Goal: Information Seeking & Learning: Learn about a topic

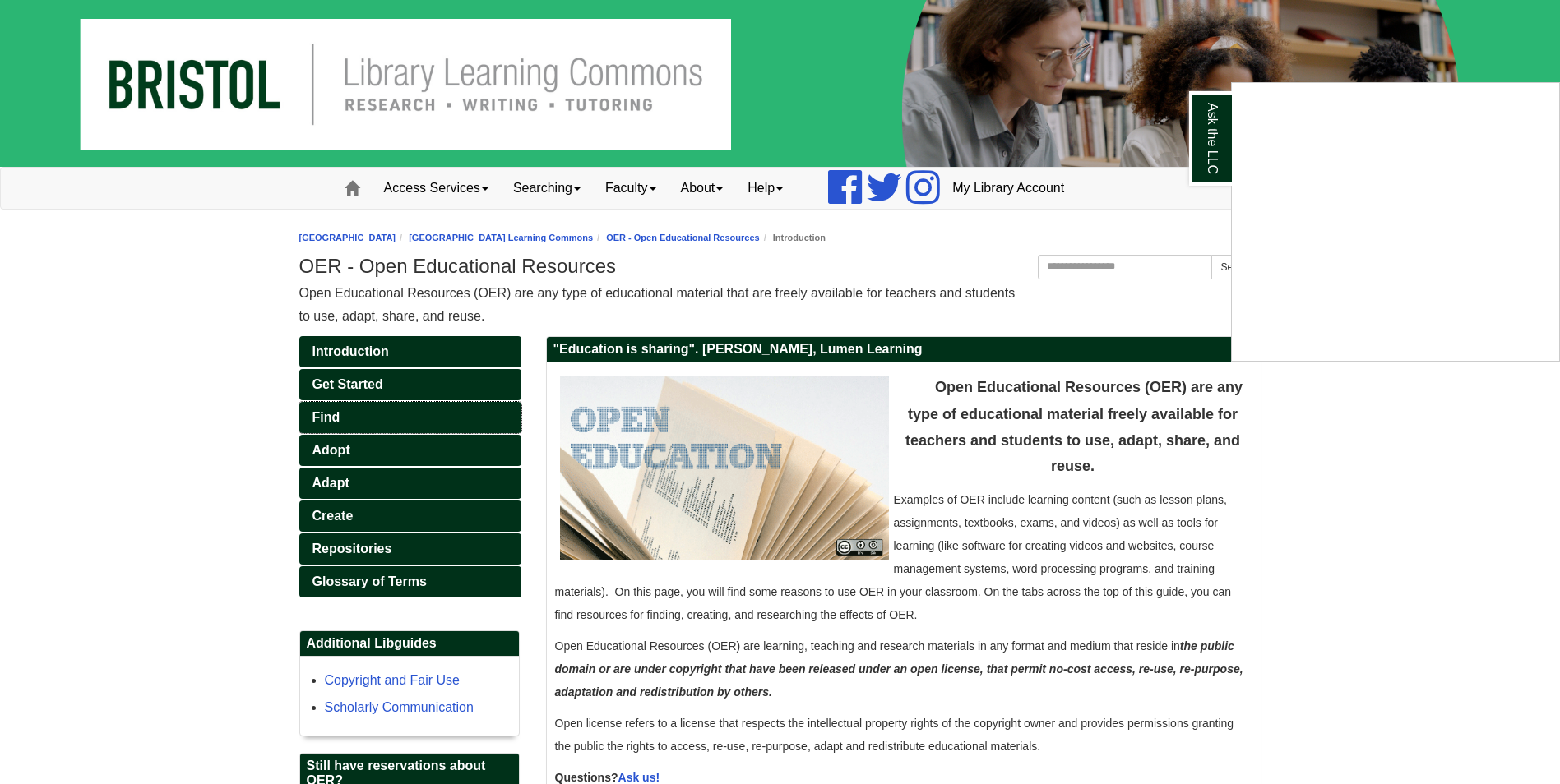
click at [334, 417] on span "Find" at bounding box center [326, 417] width 28 height 14
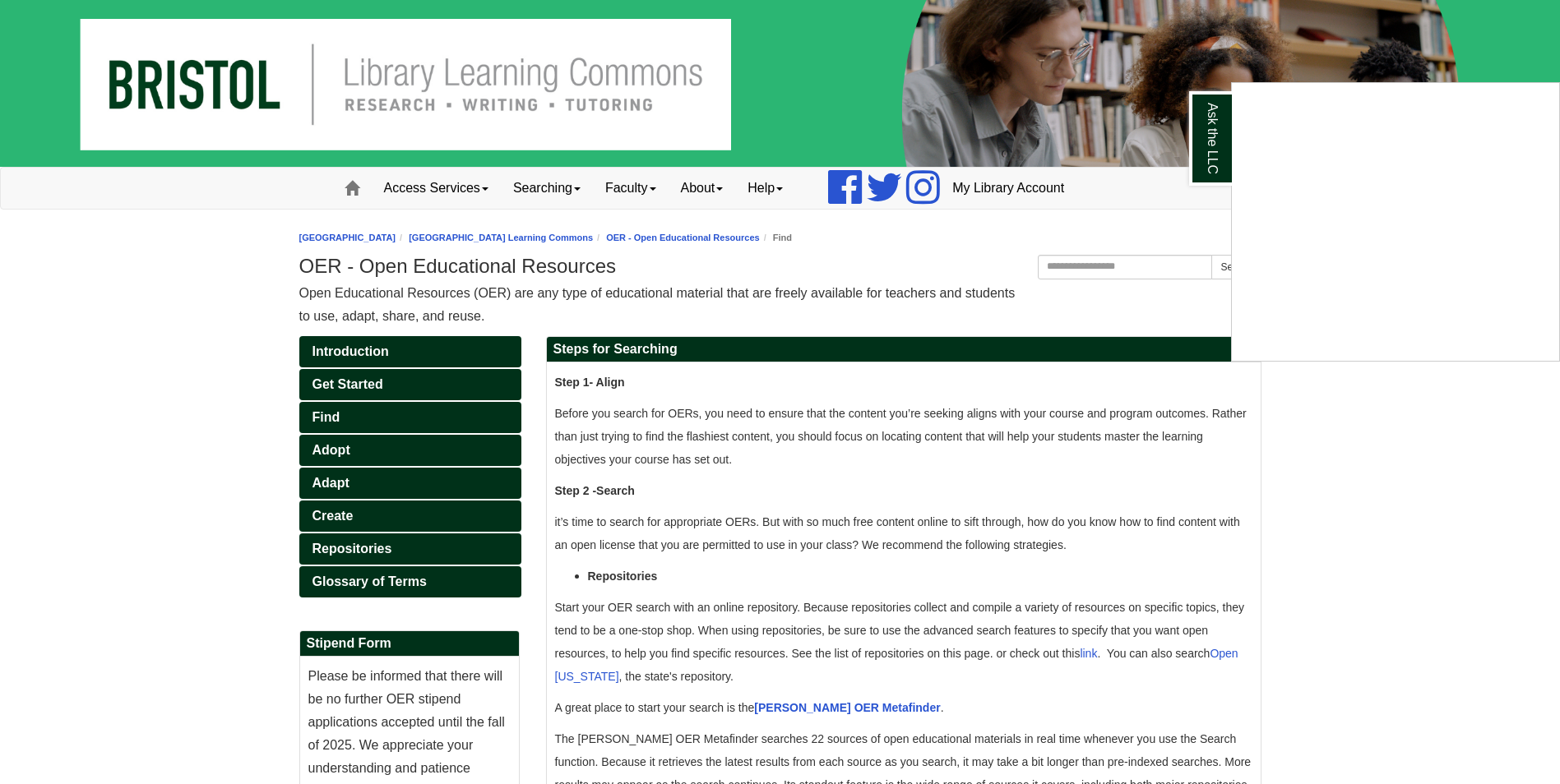
click at [339, 552] on div "Ask the LLC" at bounding box center [780, 392] width 1560 height 784
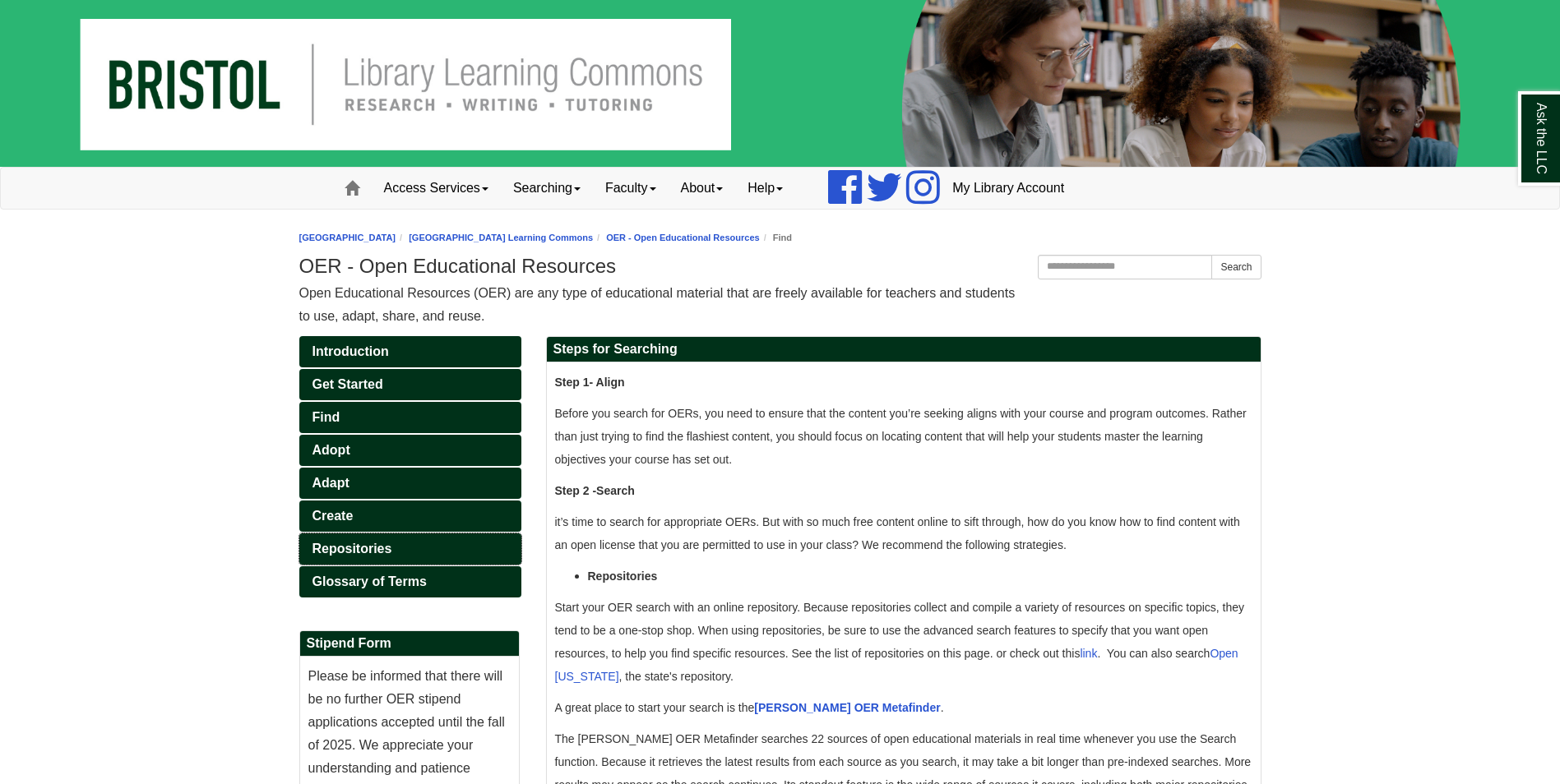
click at [339, 550] on span "Repositories" at bounding box center [352, 549] width 80 height 14
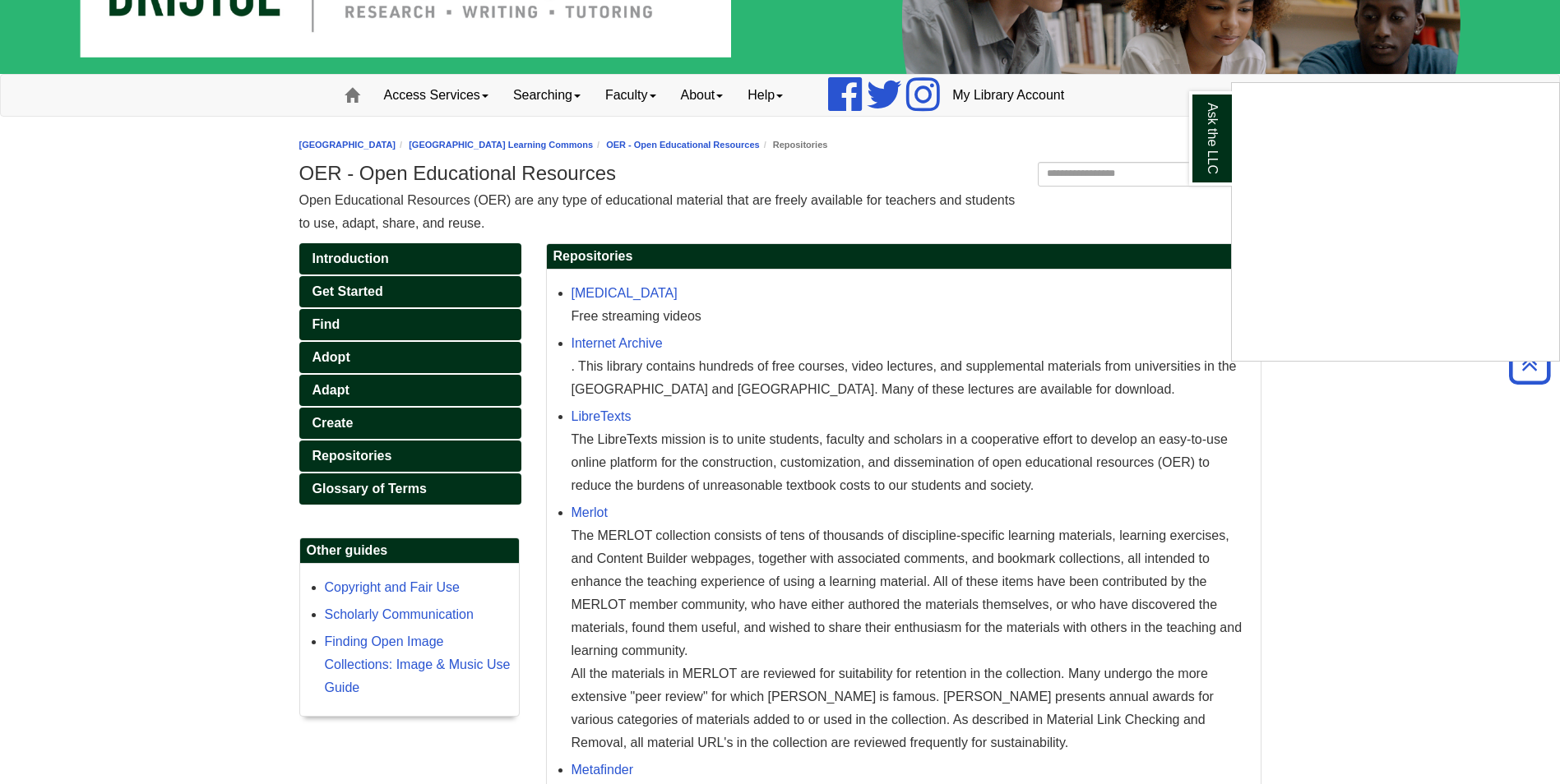
scroll to position [82, 0]
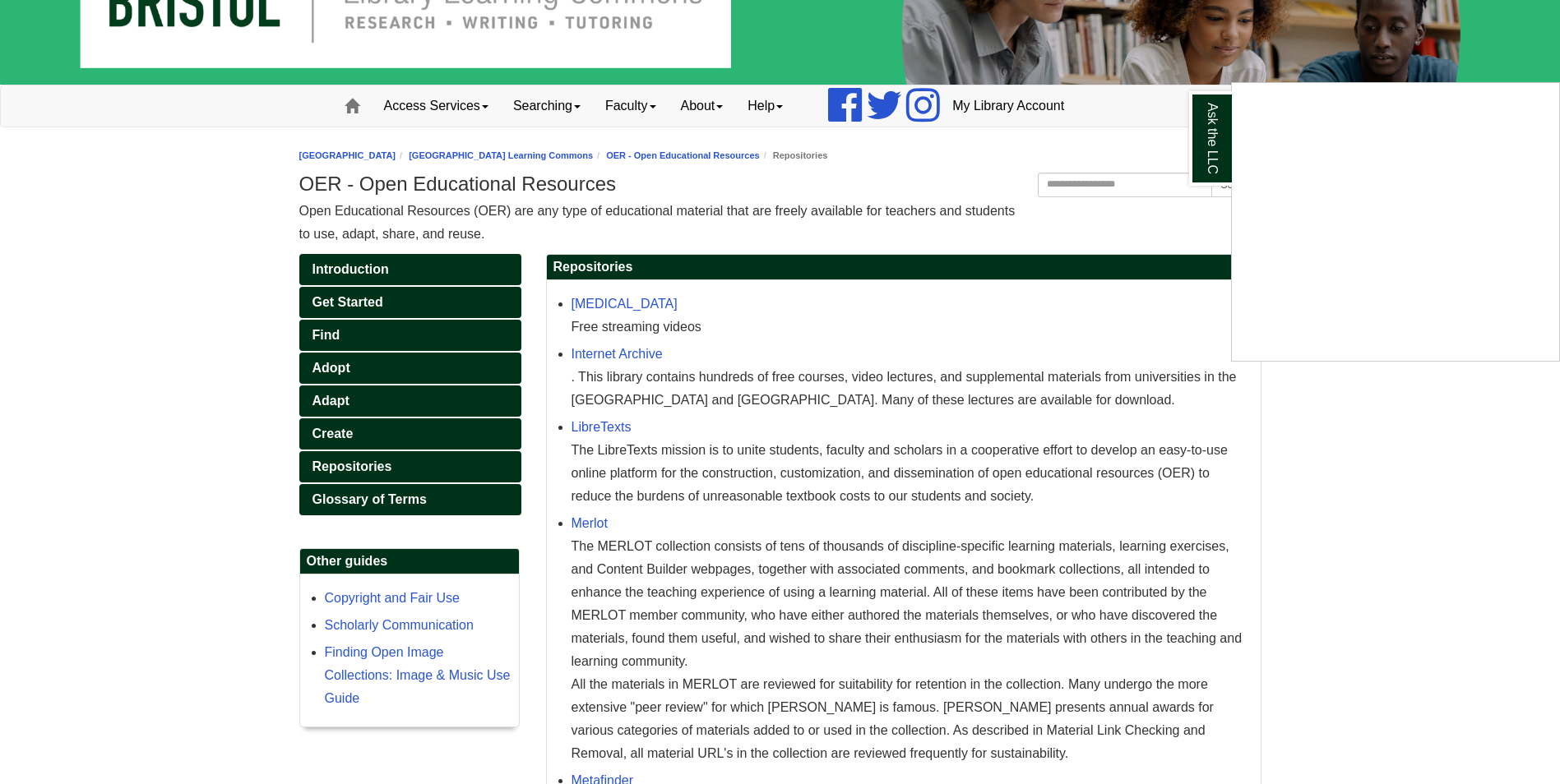
click at [607, 425] on div "Ask the LLC" at bounding box center [780, 392] width 1560 height 784
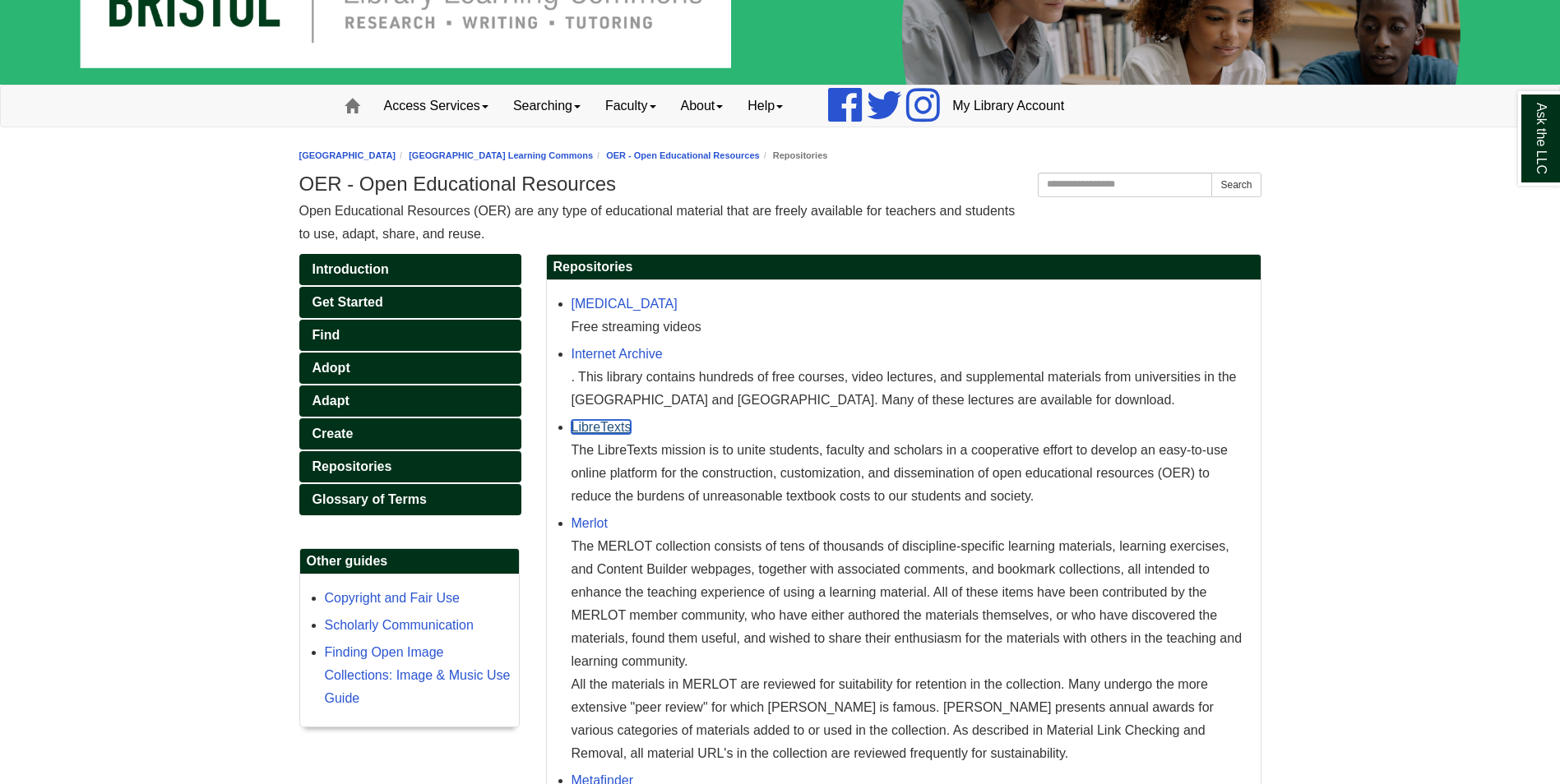
click at [606, 427] on link "LibreTexts" at bounding box center [601, 427] width 60 height 14
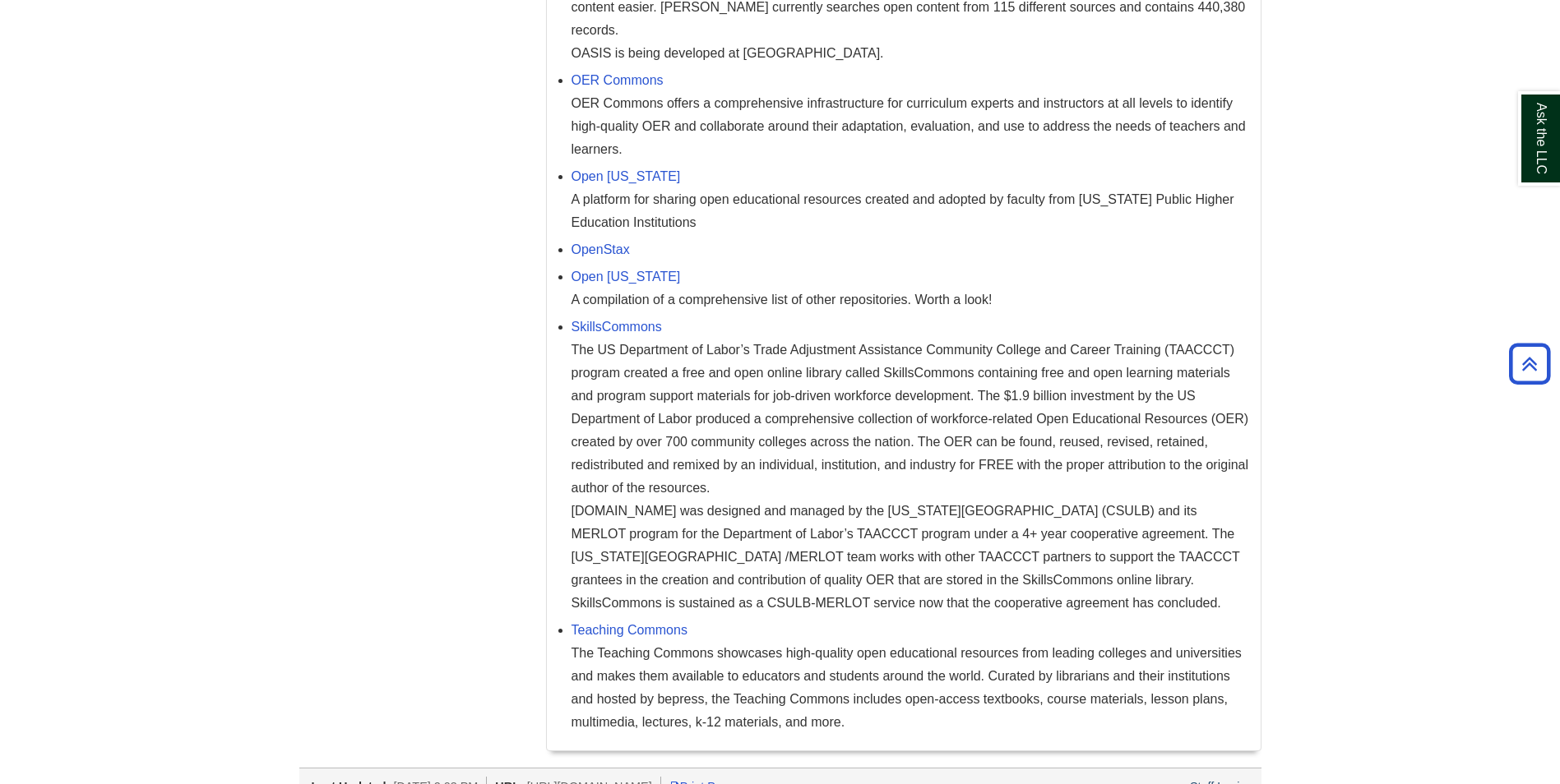
scroll to position [978, 0]
